Goal: Task Accomplishment & Management: Use online tool/utility

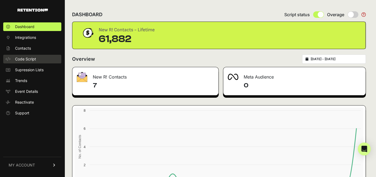
click at [33, 57] on span "Code Script" at bounding box center [25, 58] width 21 height 5
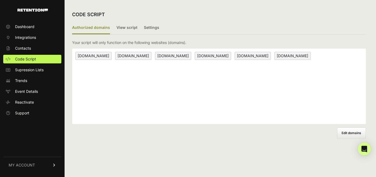
click at [231, 53] on span "quiz.financeadvisors.com" at bounding box center [213, 56] width 36 height 8
click at [345, 133] on span "Edit domains" at bounding box center [352, 133] width 20 height 4
click at [0, 0] on input "Add domain" at bounding box center [0, 0] width 0 height 0
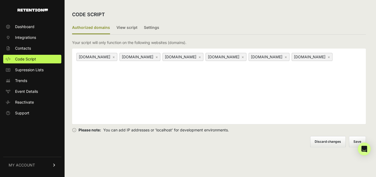
click at [328, 59] on link "×" at bounding box center [329, 56] width 2 height 5
click at [354, 140] on button "Save" at bounding box center [358, 141] width 16 height 11
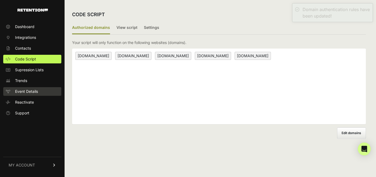
click at [31, 93] on span "Event Details" at bounding box center [26, 91] width 23 height 5
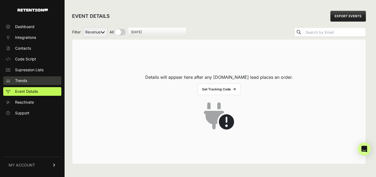
click at [21, 78] on span "Trends" at bounding box center [21, 80] width 12 height 5
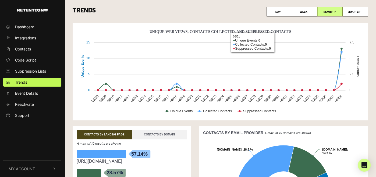
click at [230, 9] on h3 "TRENDS DAY WEEK MONTH QUARTER" at bounding box center [221, 12] width 296 height 10
